Goal: Task Accomplishment & Management: Manage account settings

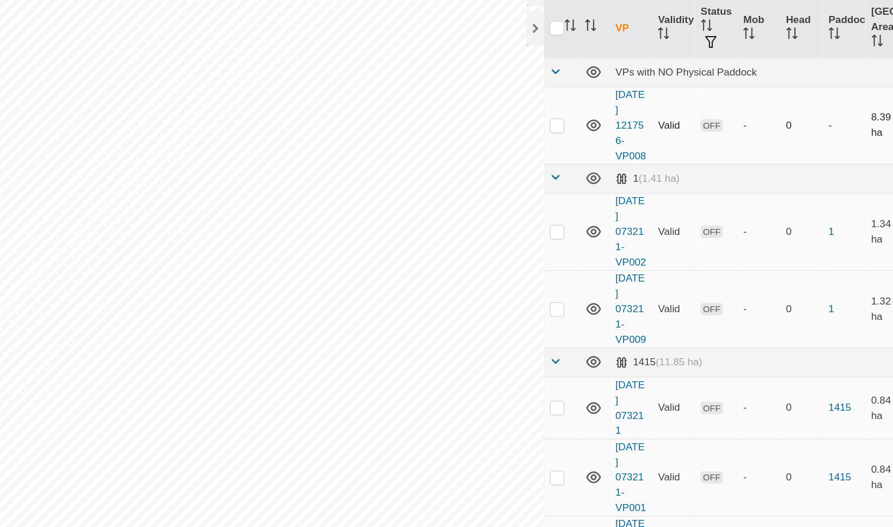
drag, startPoint x: 623, startPoint y: 79, endPoint x: 617, endPoint y: 79, distance: 5.9
click at [707, 133] on td "-" at bounding box center [724, 164] width 34 height 63
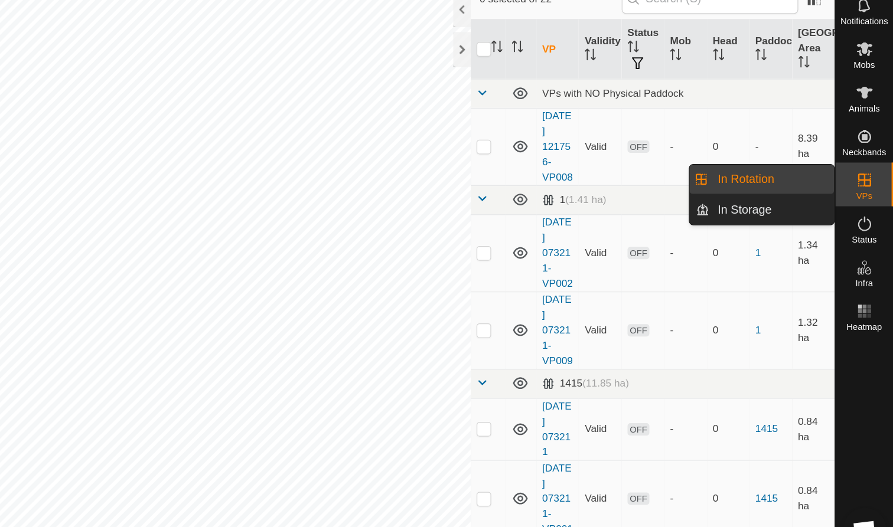
click at [864, 186] on icon at bounding box center [869, 191] width 11 height 11
click at [744, 179] on link "In Rotation" at bounding box center [794, 191] width 101 height 24
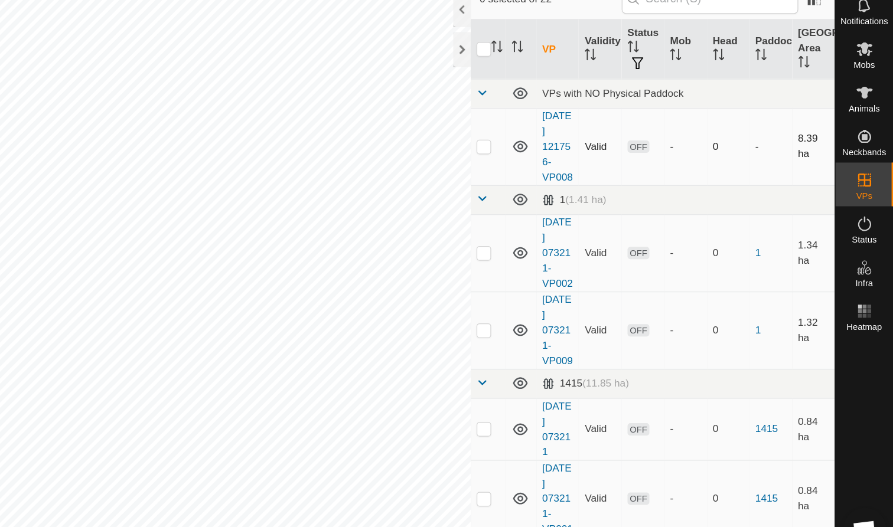
checkbox input "true"
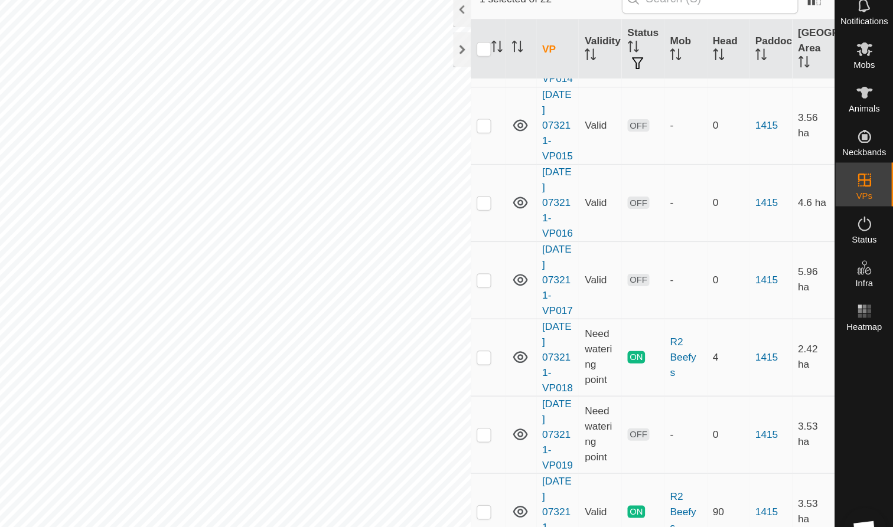
scroll to position [1054, 0]
click at [861, 94] on span "Mobs" at bounding box center [869, 97] width 17 height 7
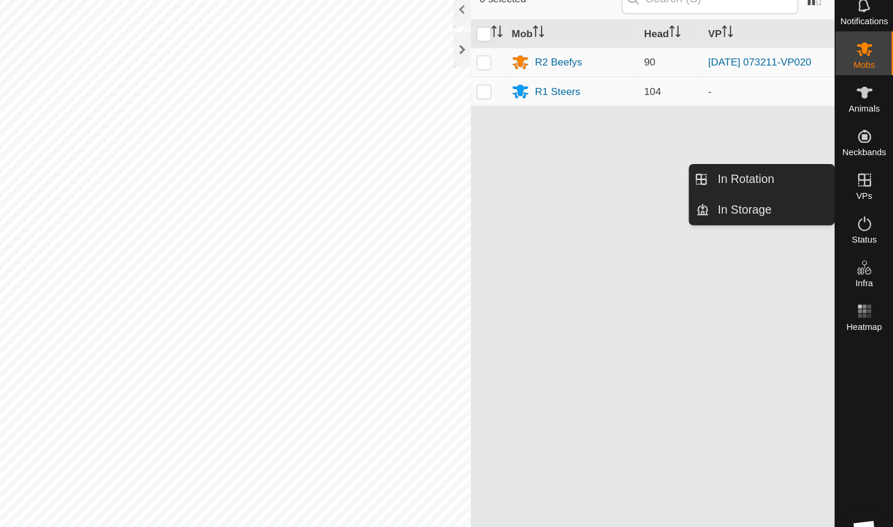
click at [864, 186] on icon at bounding box center [869, 191] width 11 height 11
click at [744, 179] on link "In Rotation" at bounding box center [794, 191] width 101 height 24
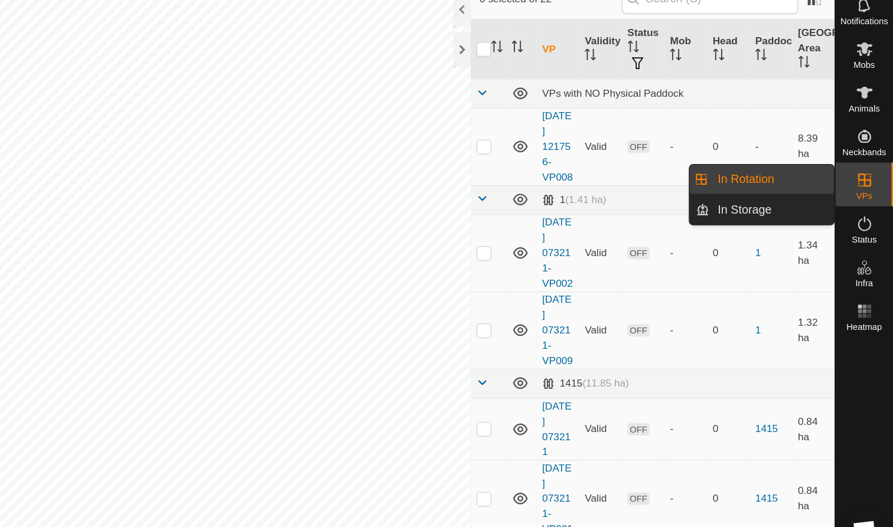
click at [744, 179] on link "In Rotation" at bounding box center [794, 191] width 101 height 24
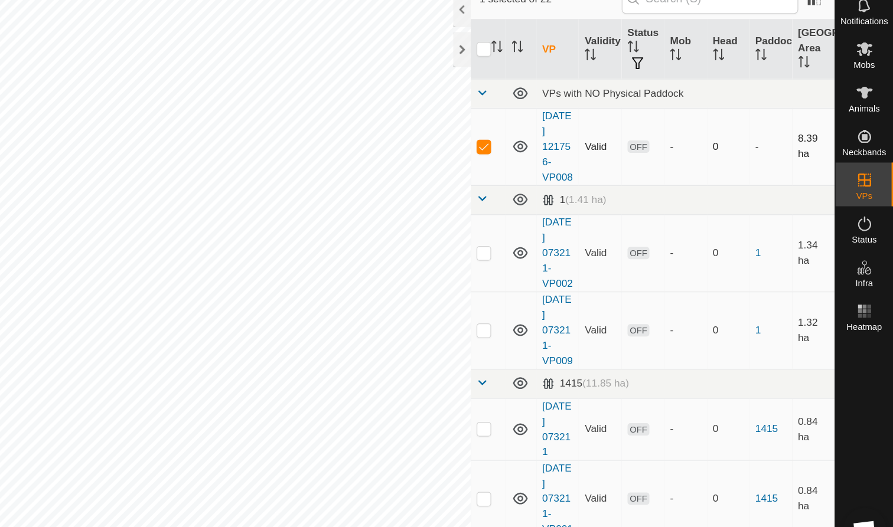
checkbox input "false"
click at [862, 78] on icon at bounding box center [869, 85] width 14 height 14
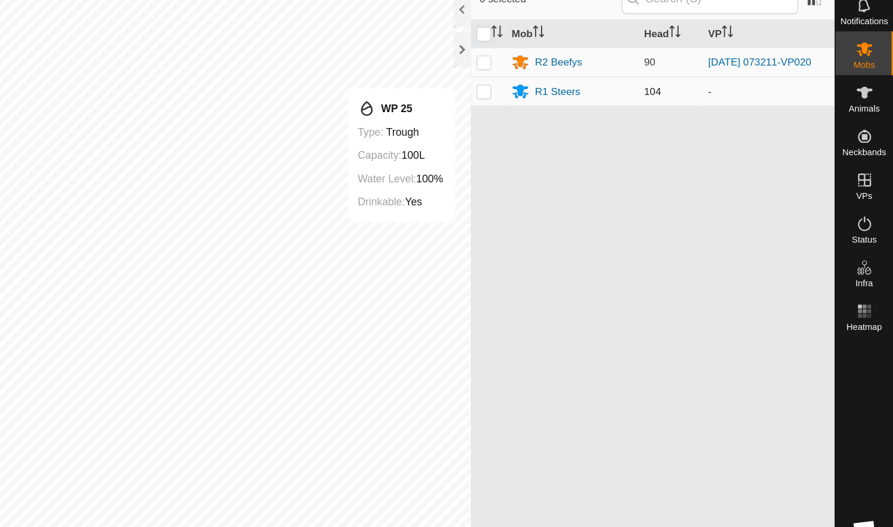
click at [556, 115] on p-checkbox at bounding box center [562, 119] width 12 height 9
checkbox input "true"
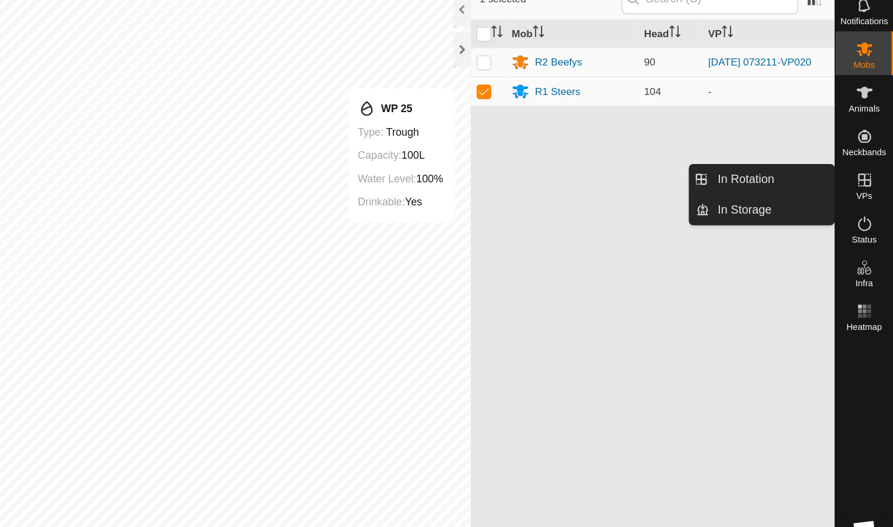
click at [862, 184] on icon at bounding box center [869, 191] width 14 height 14
click at [744, 179] on link "In Rotation" at bounding box center [794, 191] width 101 height 24
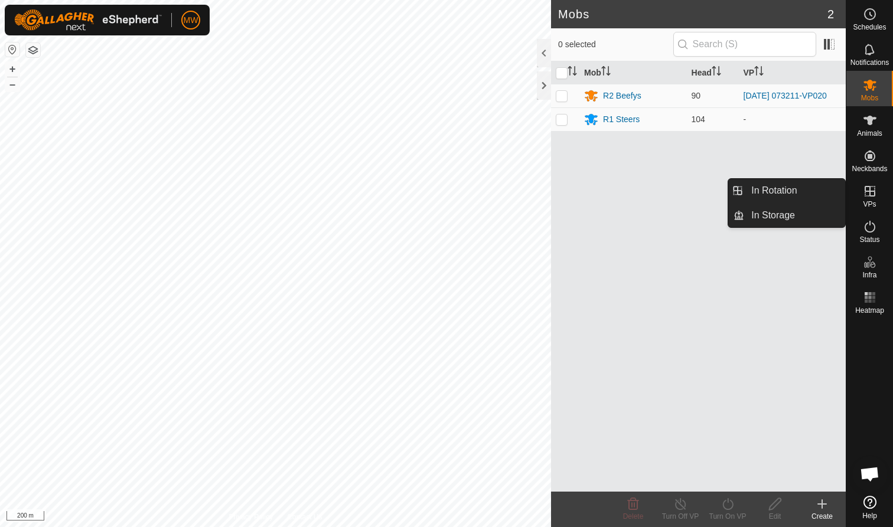
click at [472, 195] on icon at bounding box center [869, 191] width 11 height 11
click at [472, 189] on link "In Rotation" at bounding box center [794, 191] width 101 height 24
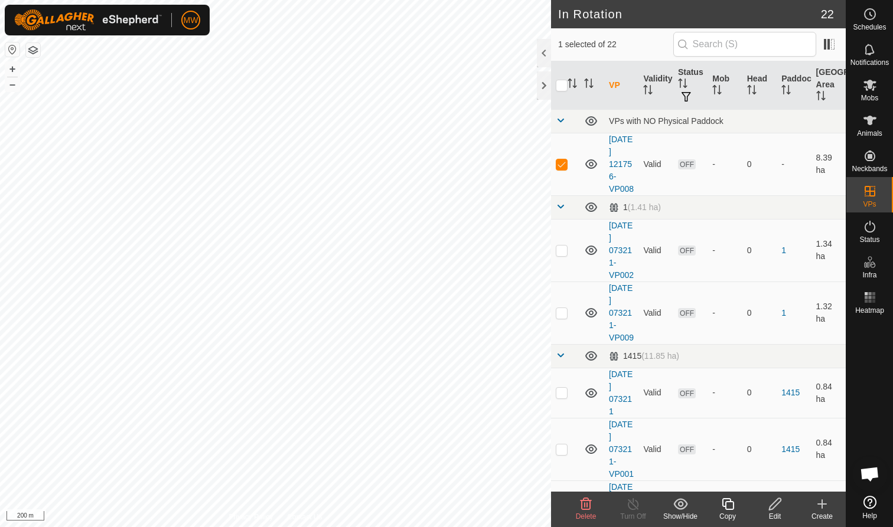
click at [472, 323] on icon at bounding box center [586, 504] width 14 height 14
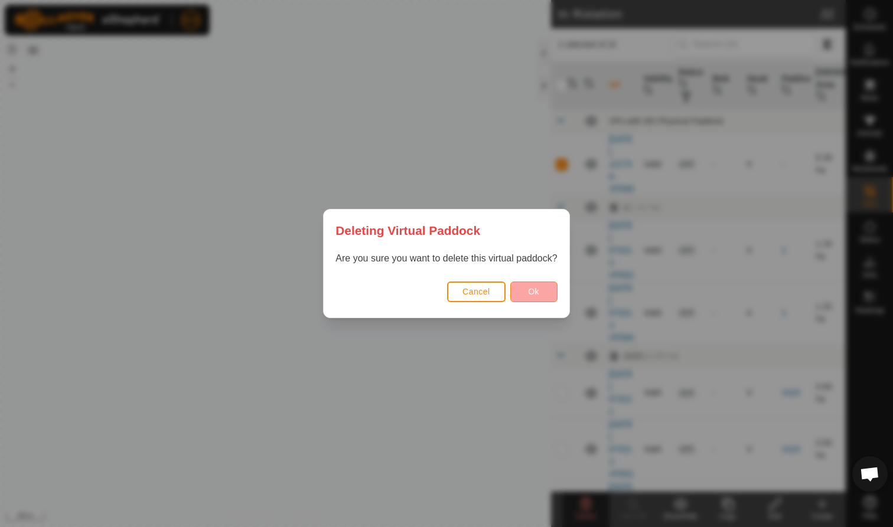
click at [472, 290] on span "Ok" at bounding box center [533, 291] width 11 height 9
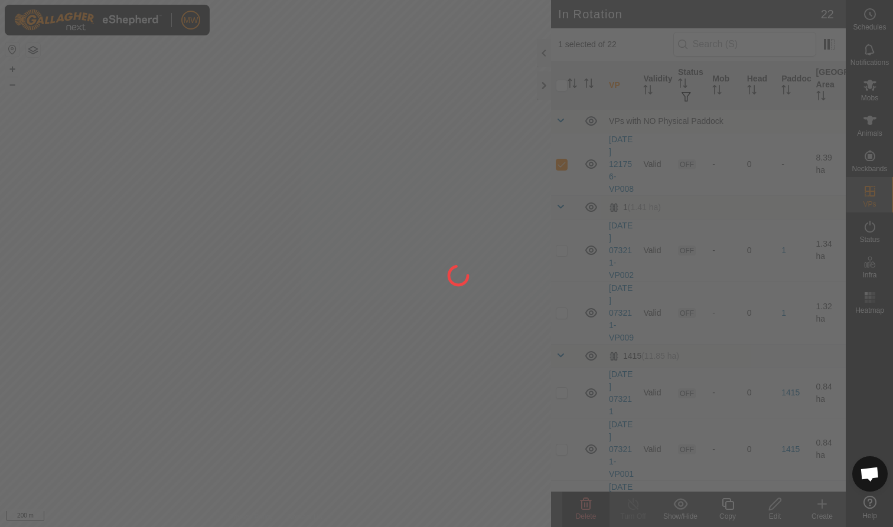
checkbox input "false"
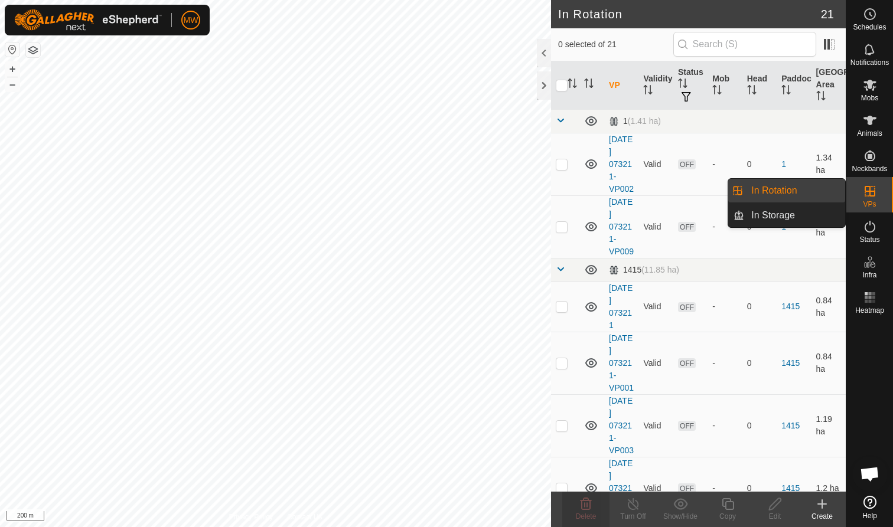
click at [472, 189] on link "In Rotation" at bounding box center [794, 191] width 101 height 24
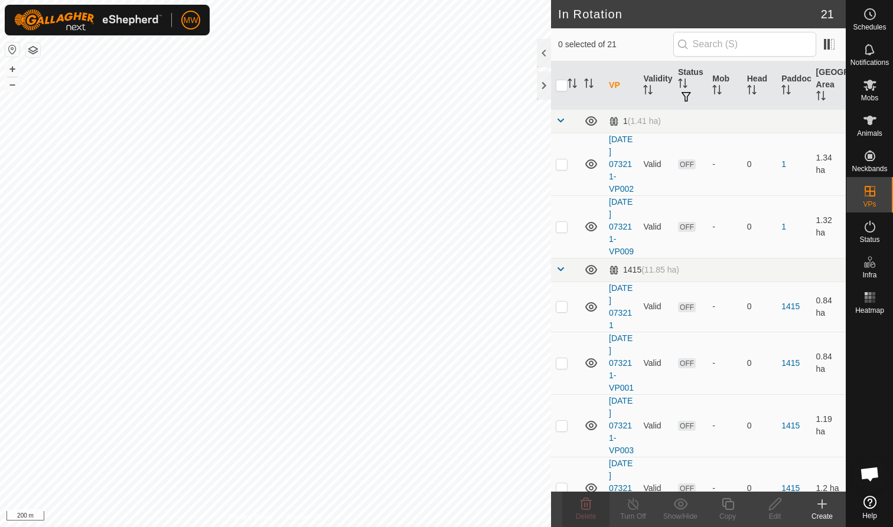
click at [472, 323] on div "Create" at bounding box center [821, 516] width 47 height 11
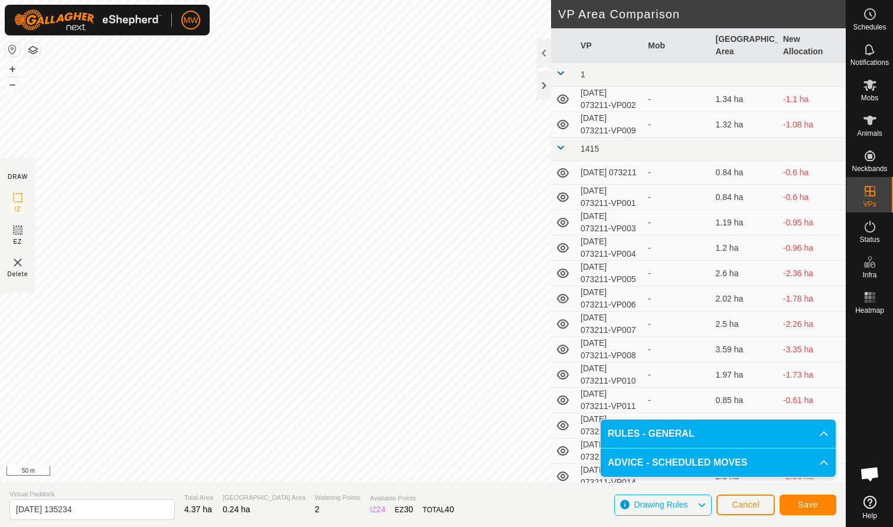
click at [472, 323] on span "Save" at bounding box center [808, 504] width 20 height 9
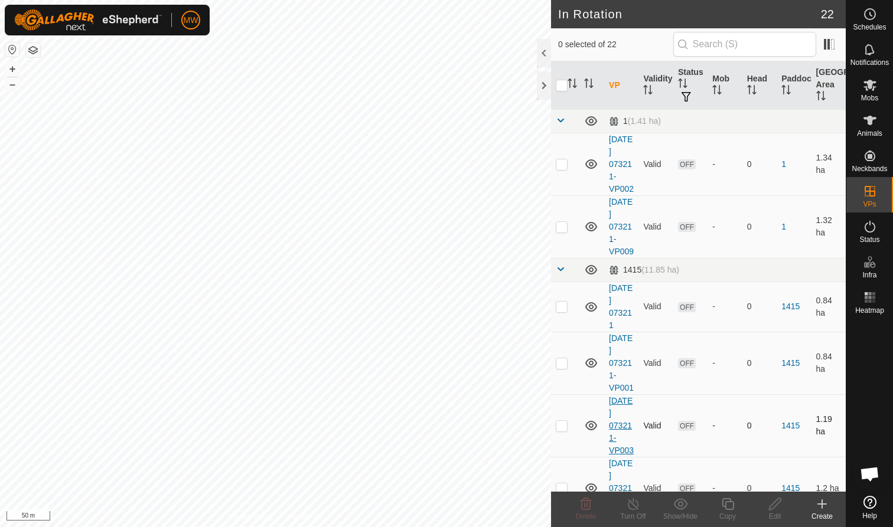
checkbox input "true"
click at [472, 86] on icon at bounding box center [869, 85] width 13 height 11
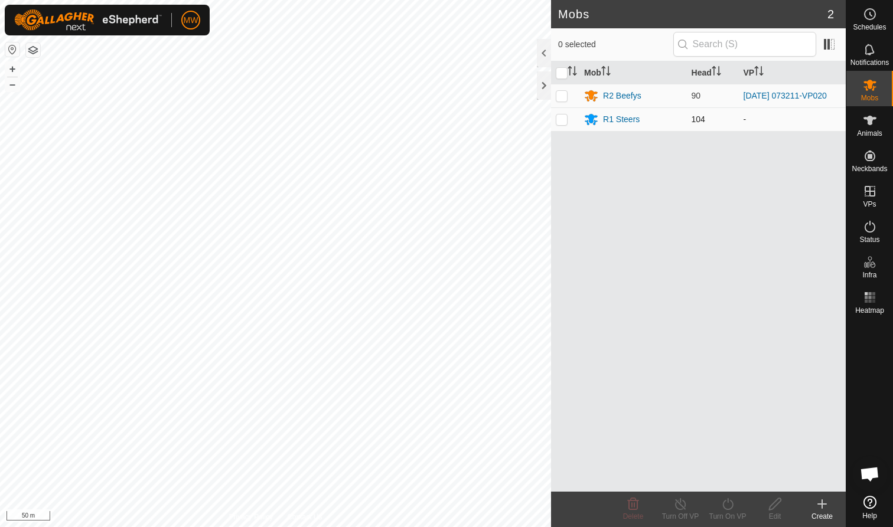
click at [472, 121] on p-checkbox at bounding box center [562, 119] width 12 height 9
checkbox input "true"
click at [472, 323] on icon at bounding box center [727, 504] width 15 height 14
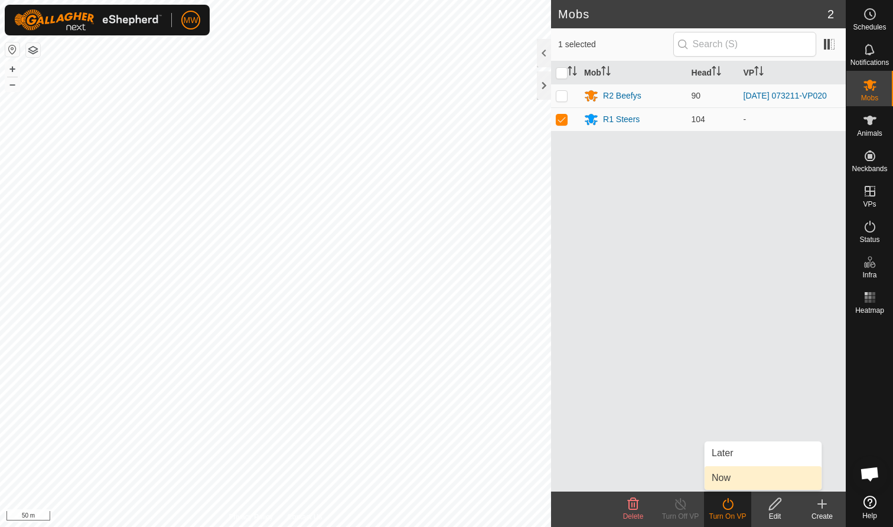
click at [472, 323] on link "Now" at bounding box center [762, 478] width 117 height 24
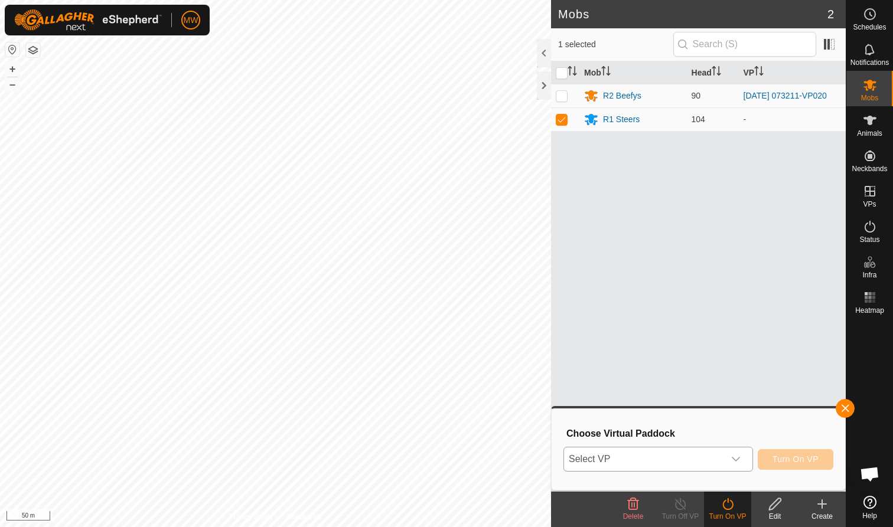
click at [472, 323] on icon "dropdown trigger" at bounding box center [735, 459] width 8 height 5
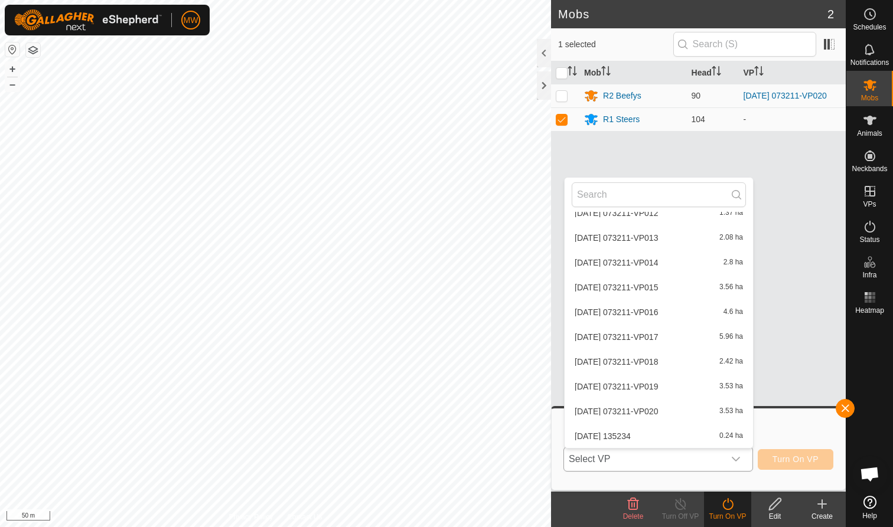
scroll to position [362, 0]
click at [472, 323] on li "2025-09-12 135234 0.24 ha" at bounding box center [658, 436] width 188 height 24
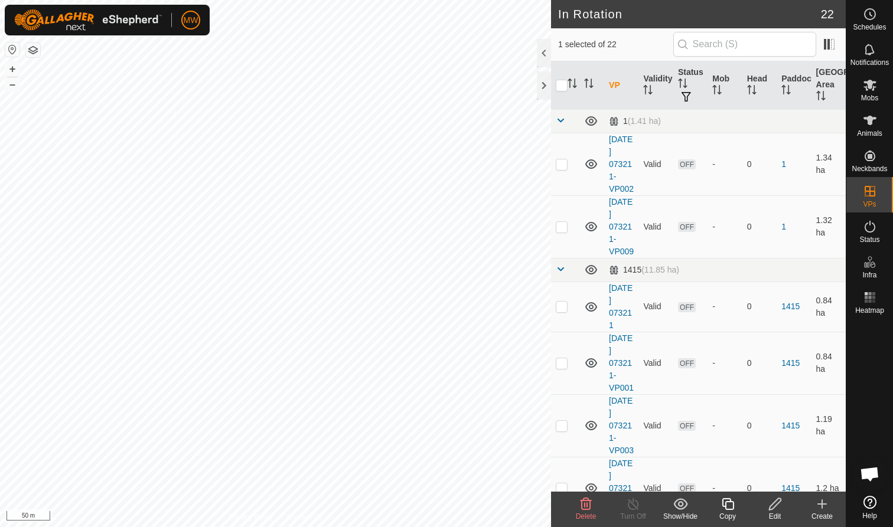
click at [728, 501] on icon at bounding box center [727, 504] width 15 height 14
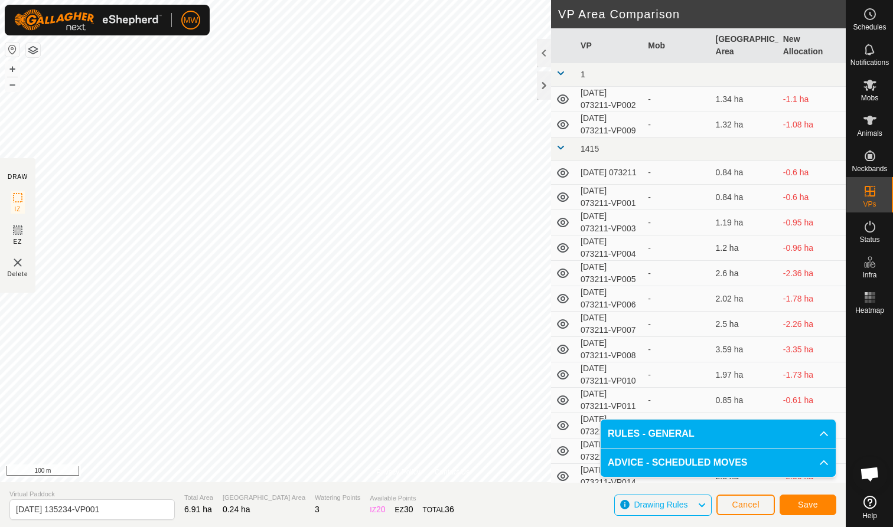
click at [806, 506] on span "Save" at bounding box center [808, 504] width 20 height 9
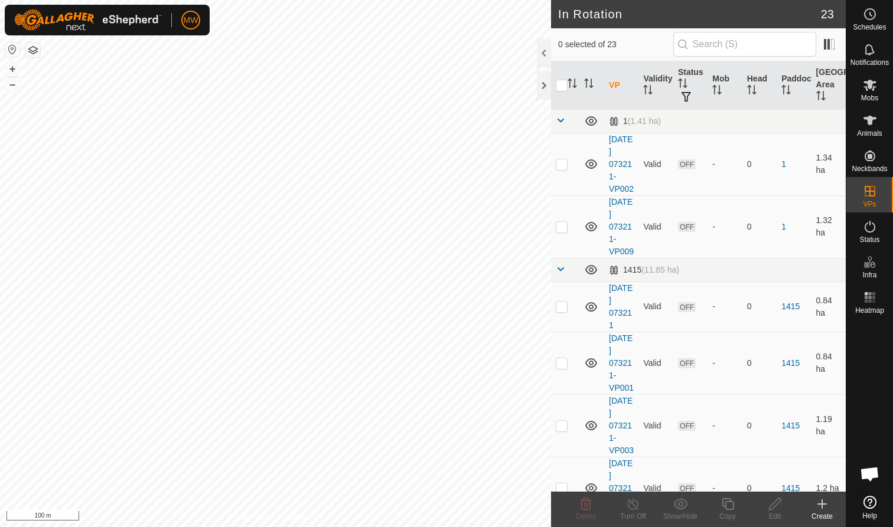
checkbox input "true"
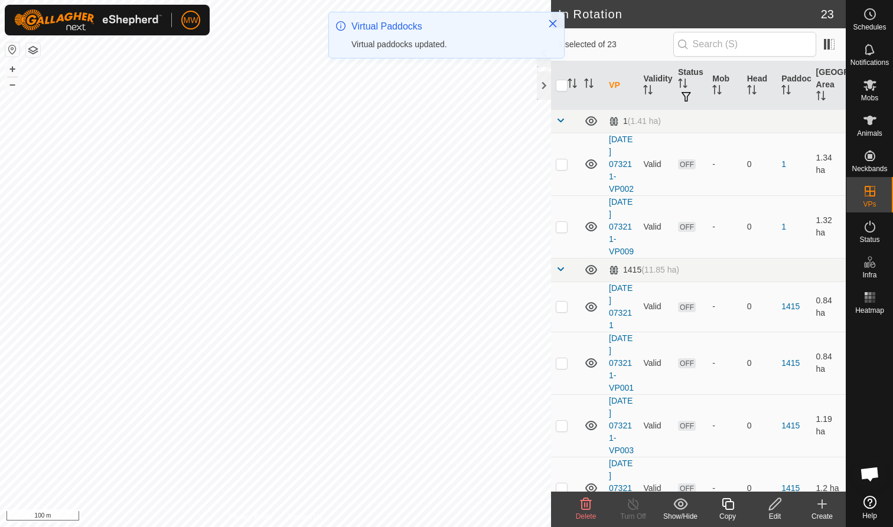
click at [723, 499] on icon at bounding box center [727, 504] width 12 height 12
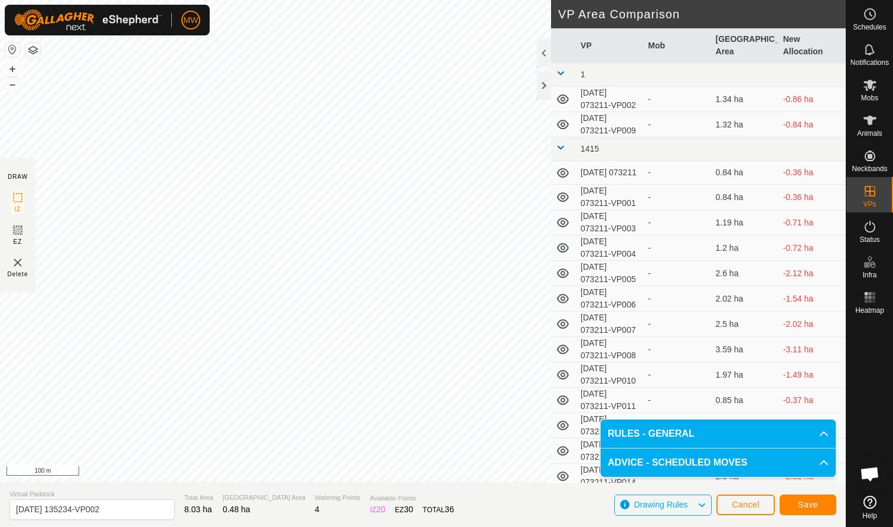
click at [811, 505] on span "Save" at bounding box center [808, 504] width 20 height 9
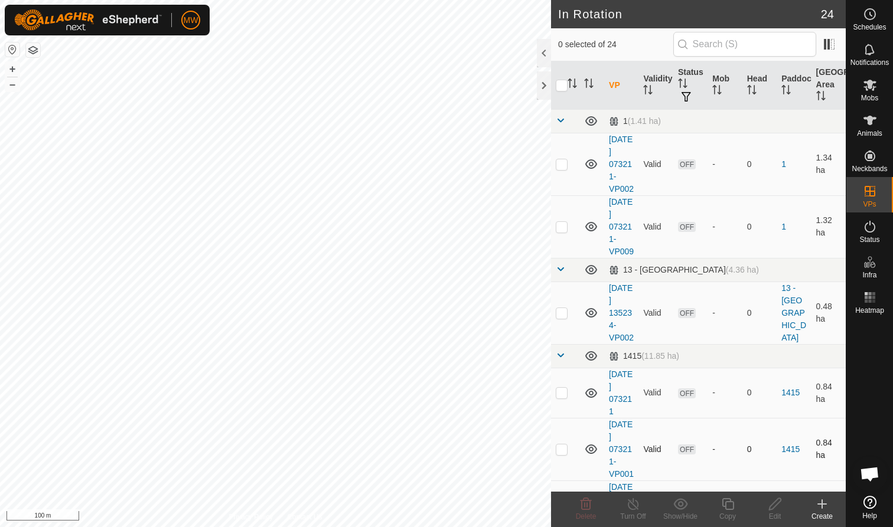
checkbox input "true"
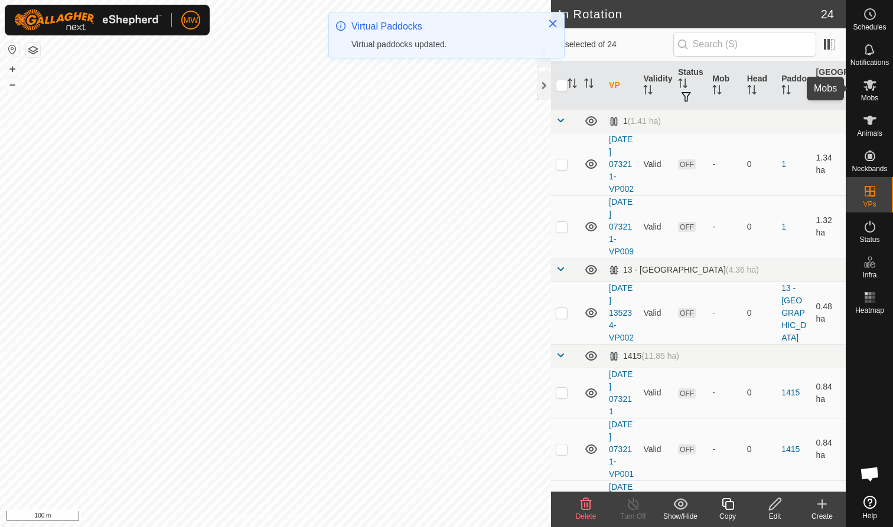
click at [873, 91] on icon at bounding box center [869, 85] width 14 height 14
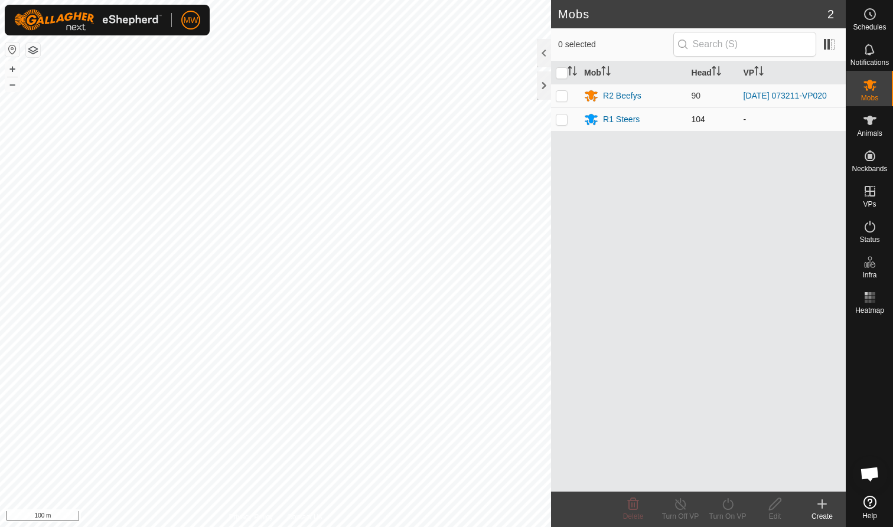
click at [561, 120] on p-checkbox at bounding box center [562, 119] width 12 height 9
checkbox input "true"
click at [731, 511] on icon at bounding box center [727, 504] width 15 height 14
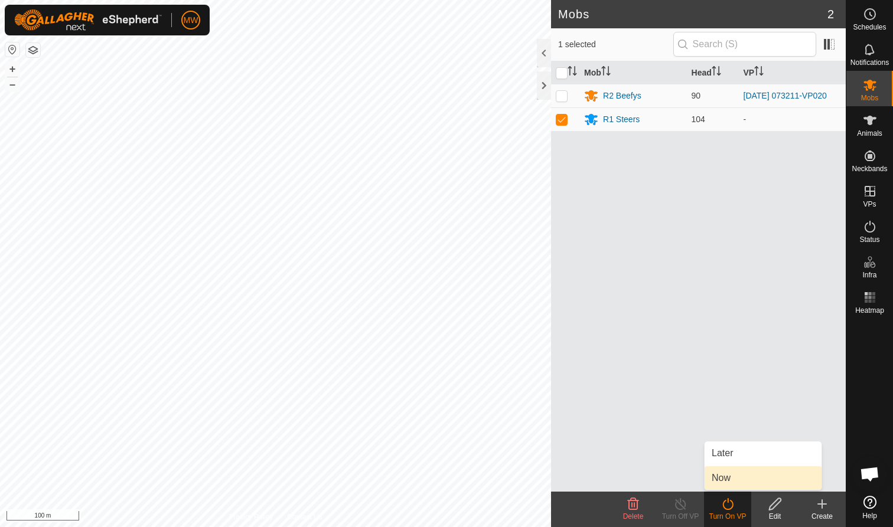
click at [719, 477] on link "Now" at bounding box center [762, 478] width 117 height 24
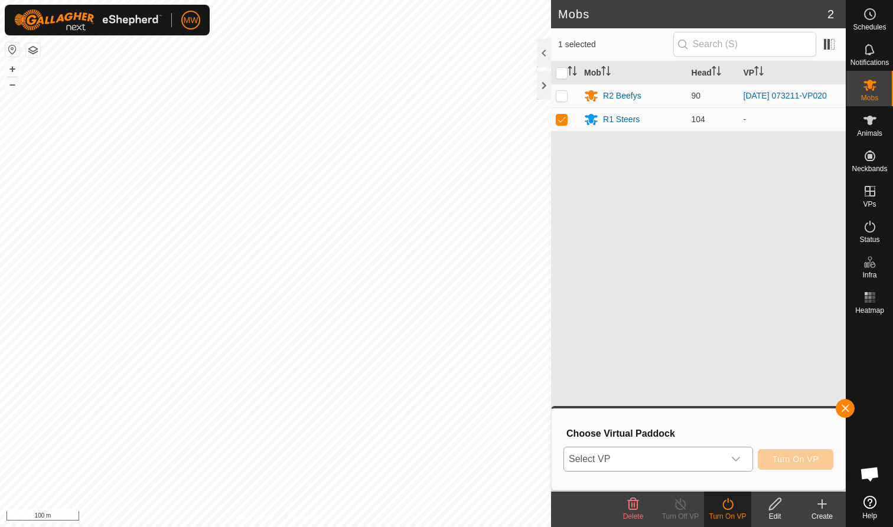
click at [737, 458] on icon "dropdown trigger" at bounding box center [735, 459] width 9 height 9
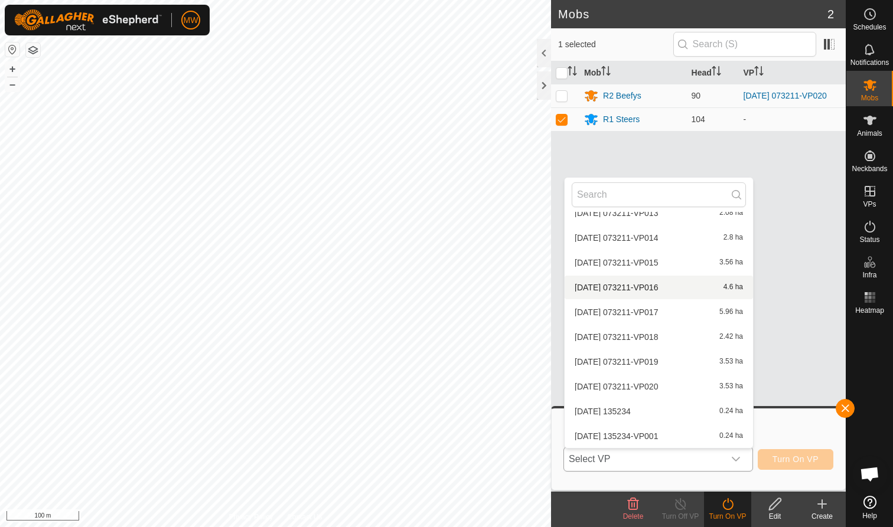
scroll to position [439, 0]
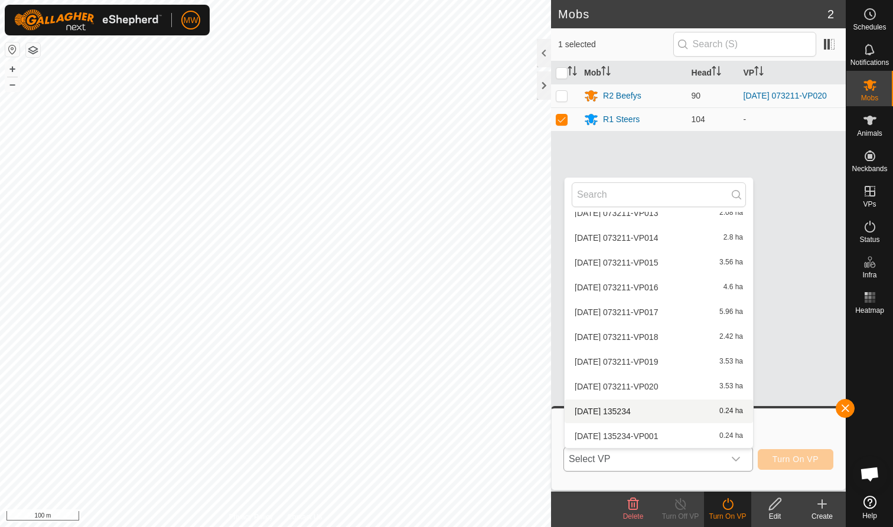
click at [627, 409] on li "2025-09-12 135234 0.24 ha" at bounding box center [658, 412] width 188 height 24
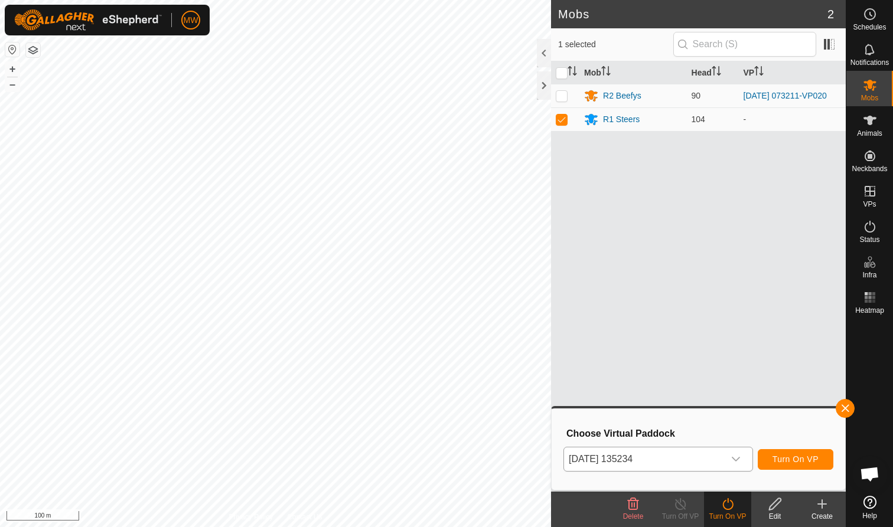
click at [787, 456] on span "Turn On VP" at bounding box center [795, 459] width 46 height 9
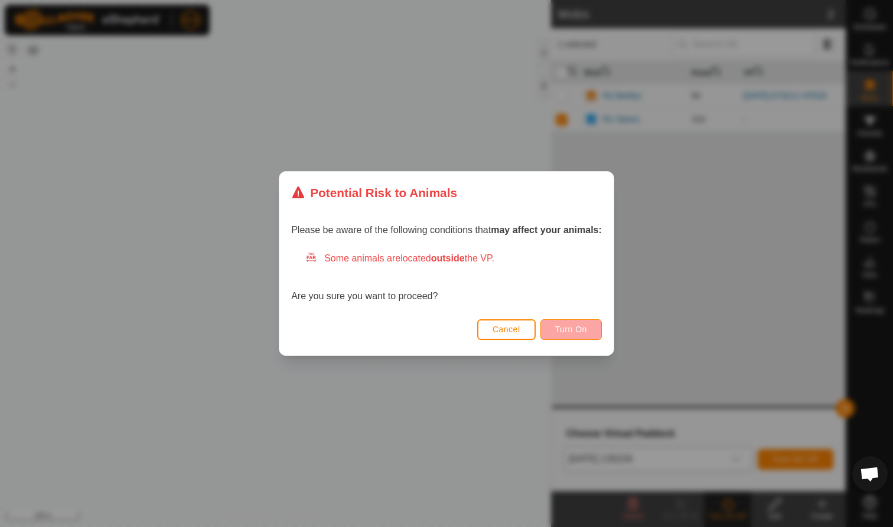
click at [571, 329] on span "Turn On" at bounding box center [571, 329] width 32 height 9
